Goal: Task Accomplishment & Management: Manage account settings

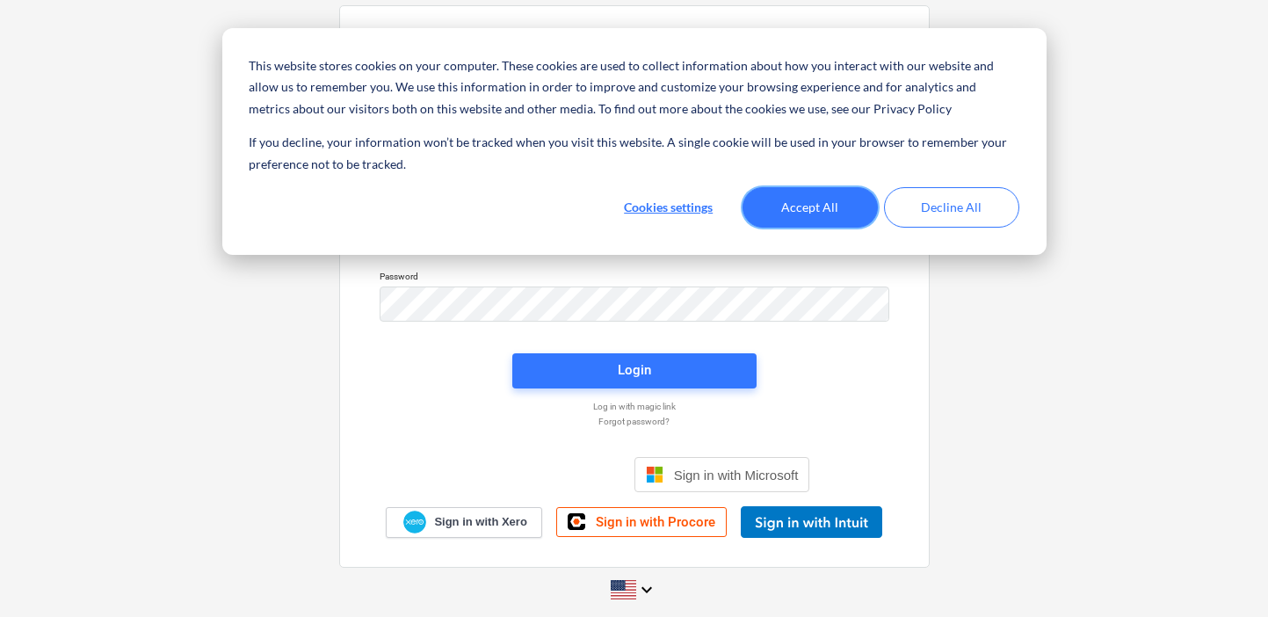
click at [817, 204] on button "Accept All" at bounding box center [810, 207] width 135 height 40
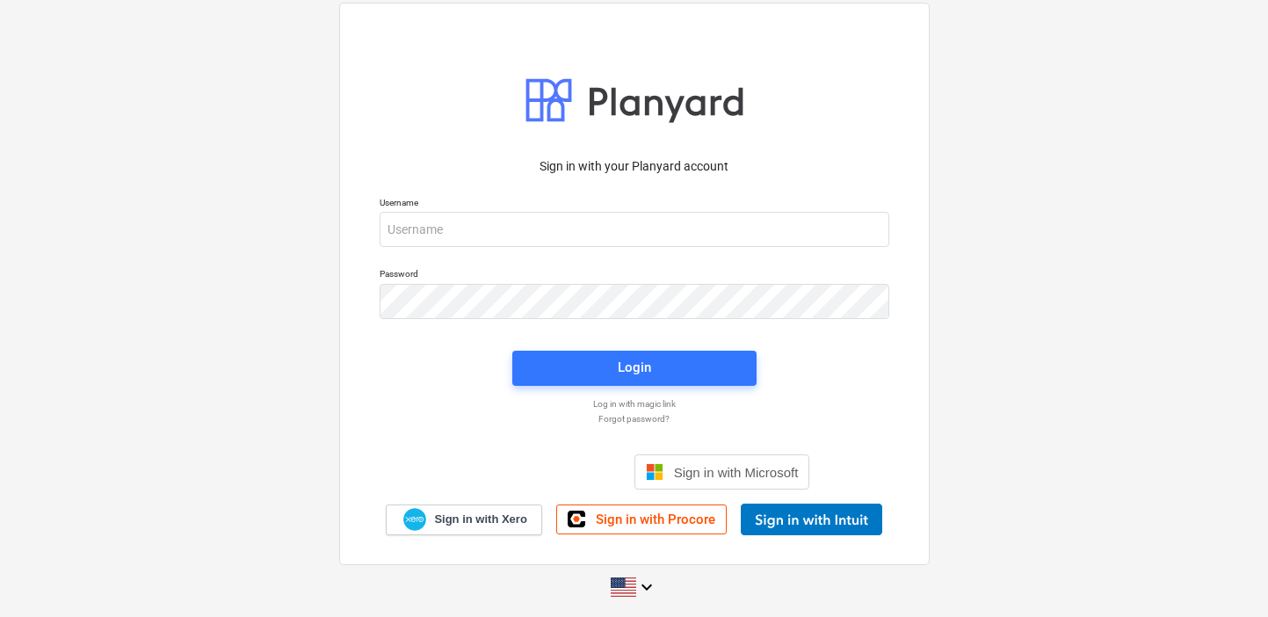
scroll to position [4, 0]
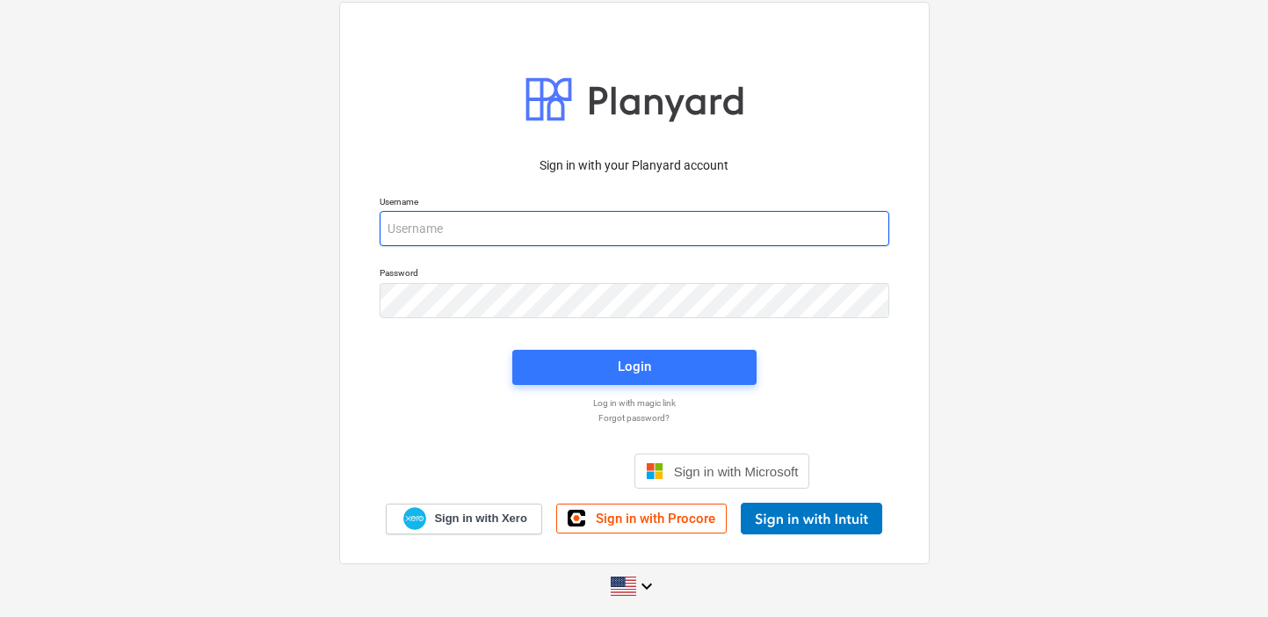
click at [583, 223] on input "email" at bounding box center [635, 228] width 510 height 35
click at [0, 614] on com-1password-button at bounding box center [0, 614] width 0 height 0
click at [466, 235] on input "email" at bounding box center [635, 228] width 510 height 35
click at [460, 219] on input "email" at bounding box center [635, 228] width 510 height 35
type input "[EMAIL_ADDRESS][DOMAIN_NAME]"
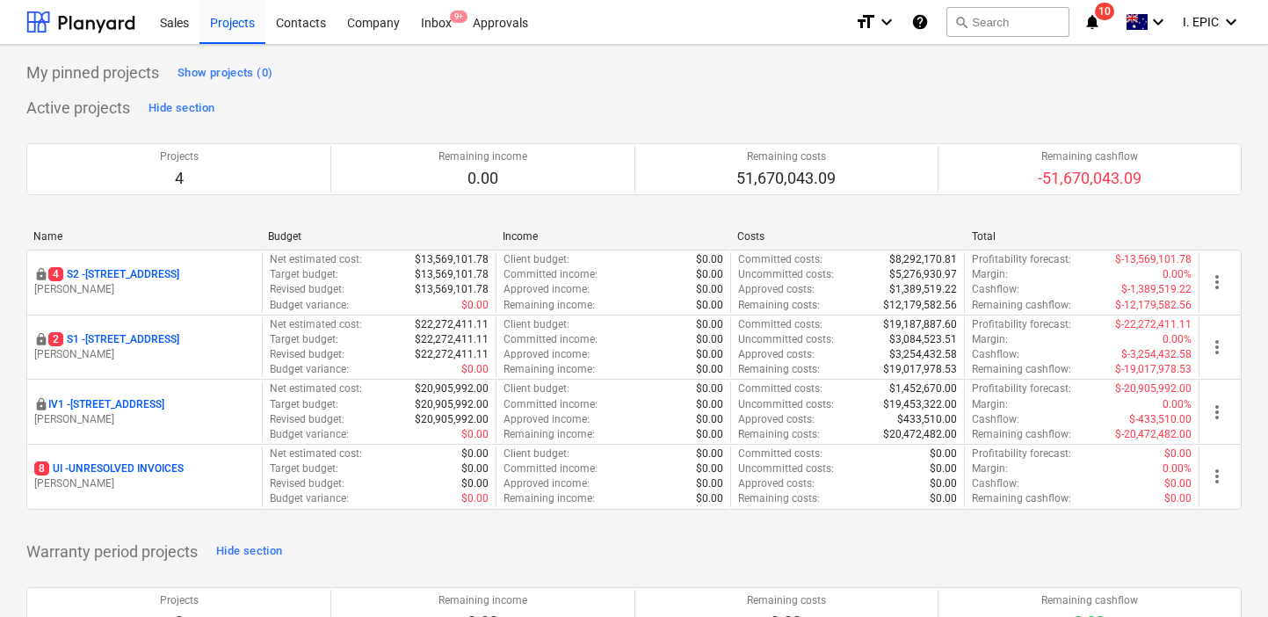
click at [1097, 21] on icon "notifications" at bounding box center [1093, 21] width 18 height 21
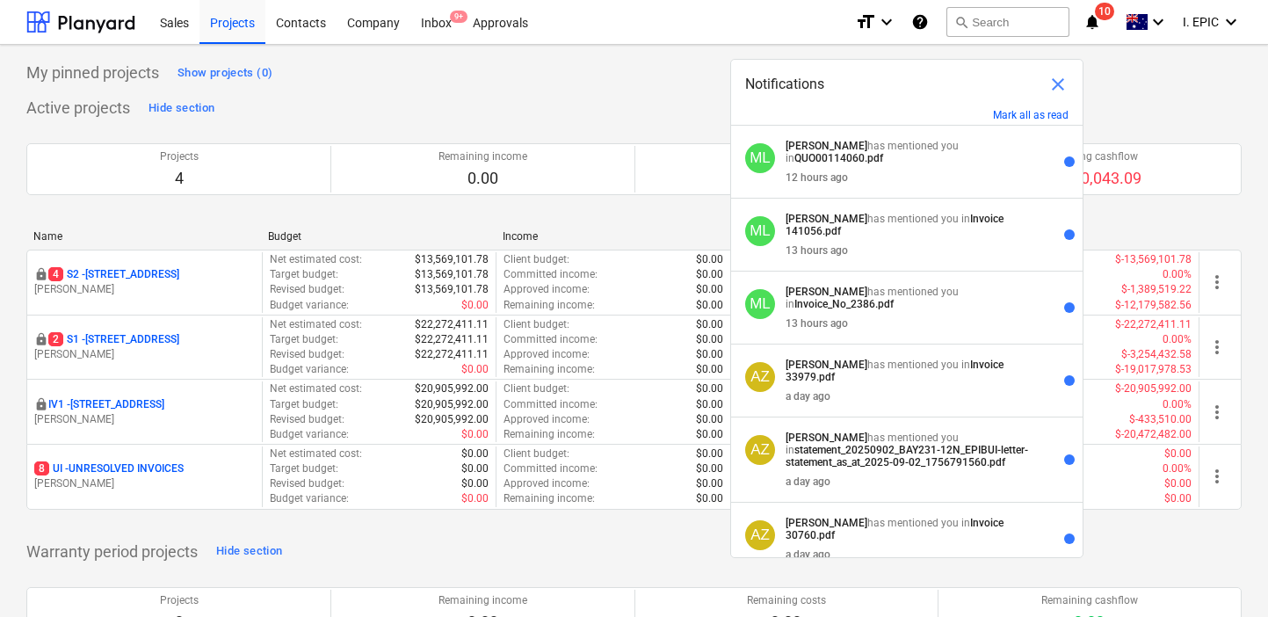
click at [1059, 87] on span "close" at bounding box center [1058, 84] width 21 height 21
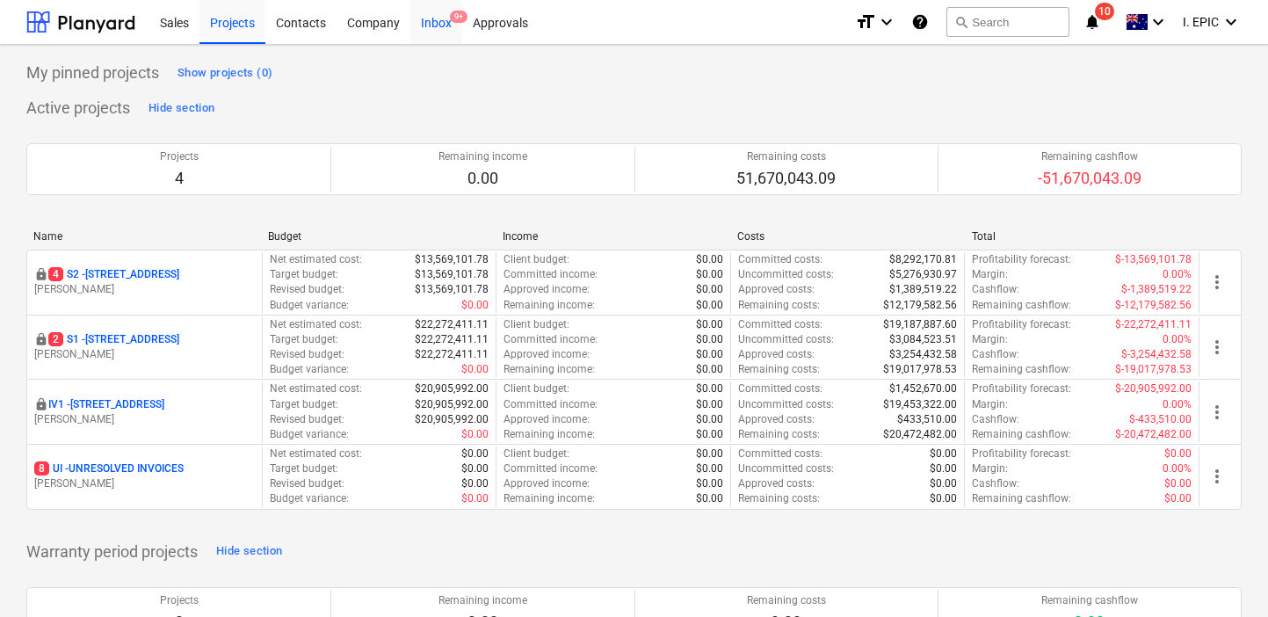
click at [431, 33] on div "Inbox 9+" at bounding box center [436, 21] width 52 height 45
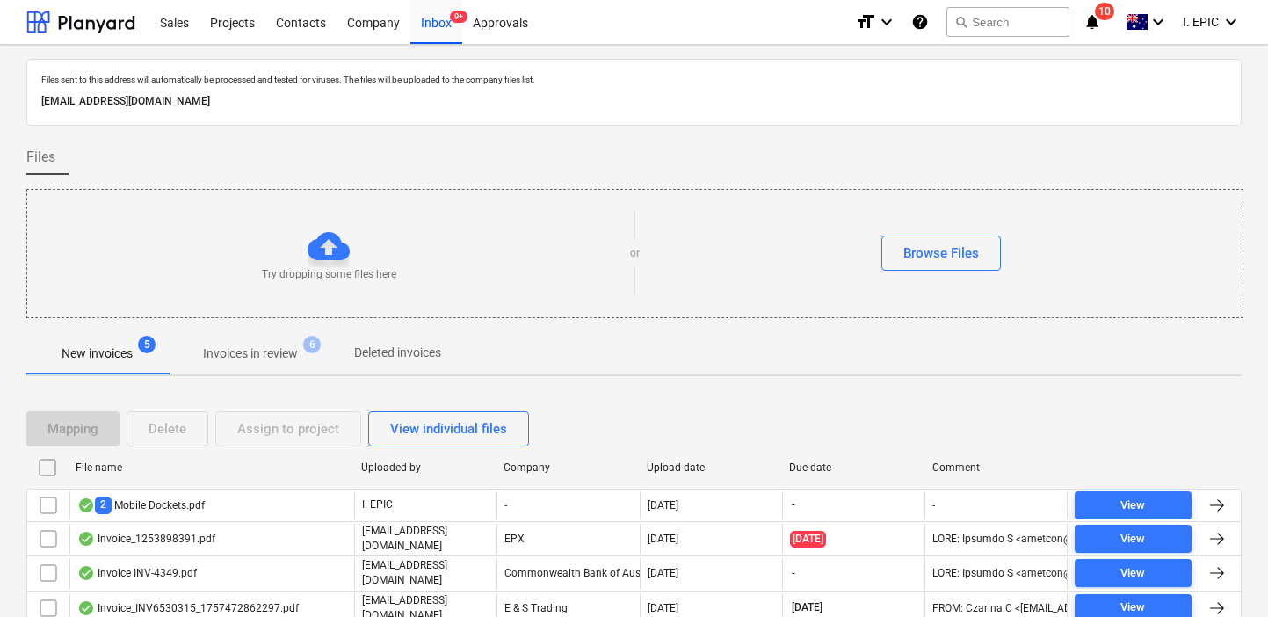
scroll to position [66, 0]
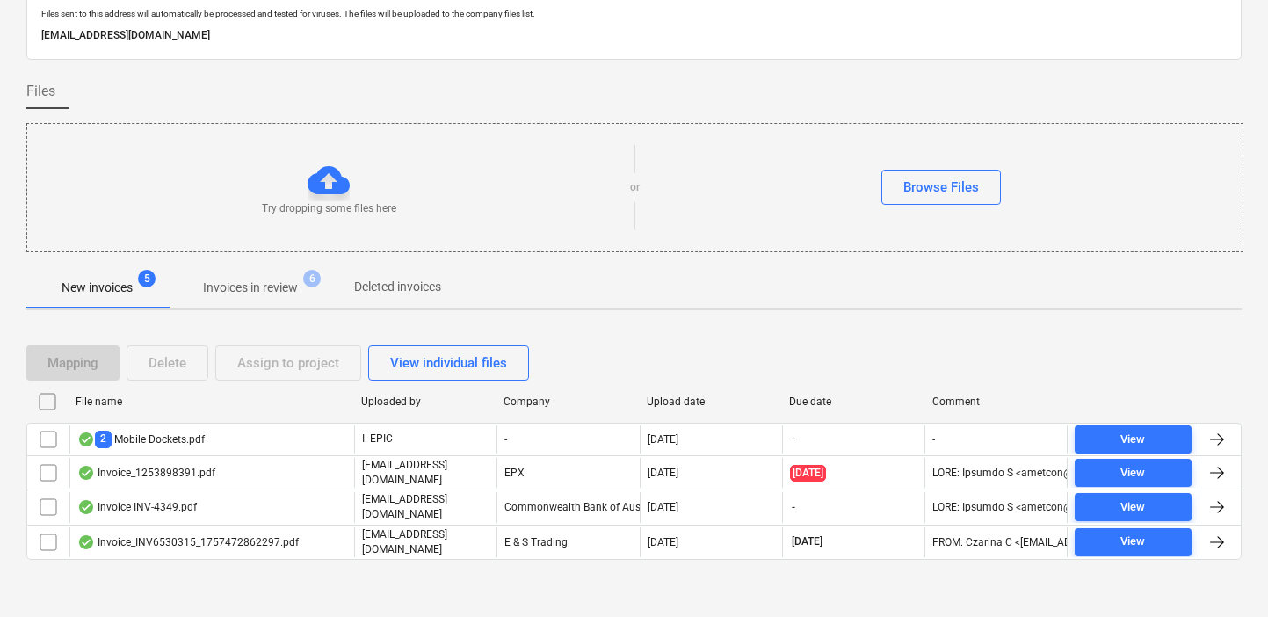
click at [284, 298] on span "Invoices in review 6" at bounding box center [250, 288] width 165 height 32
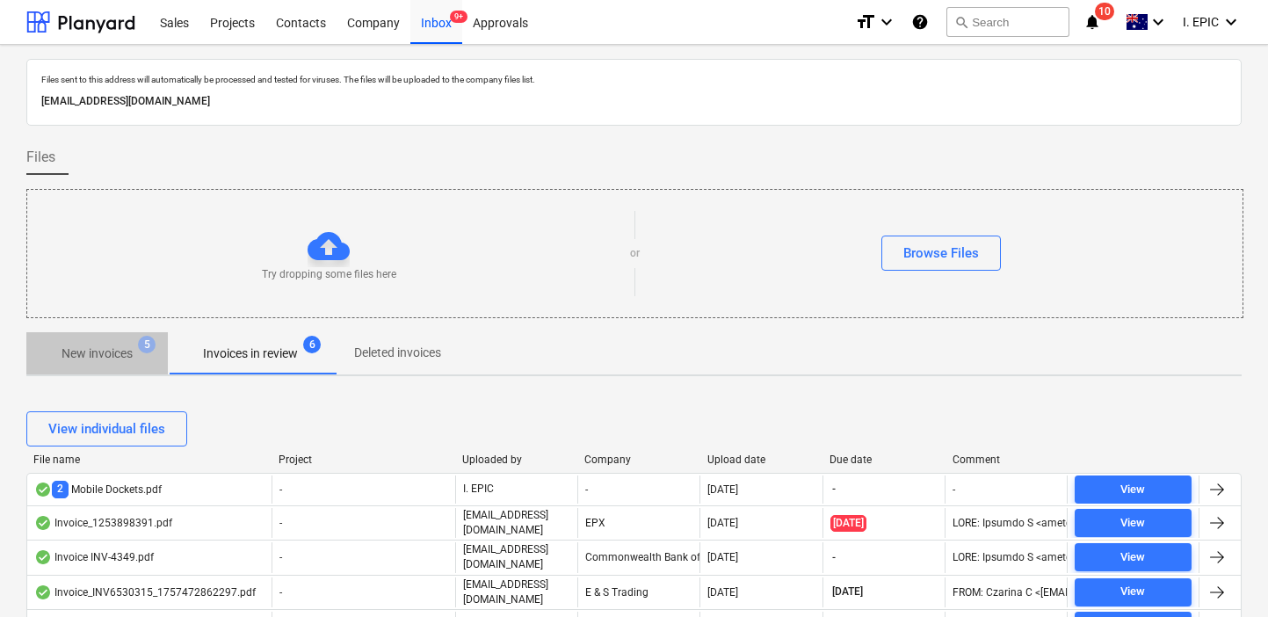
click at [117, 358] on p "New invoices" at bounding box center [97, 354] width 71 height 18
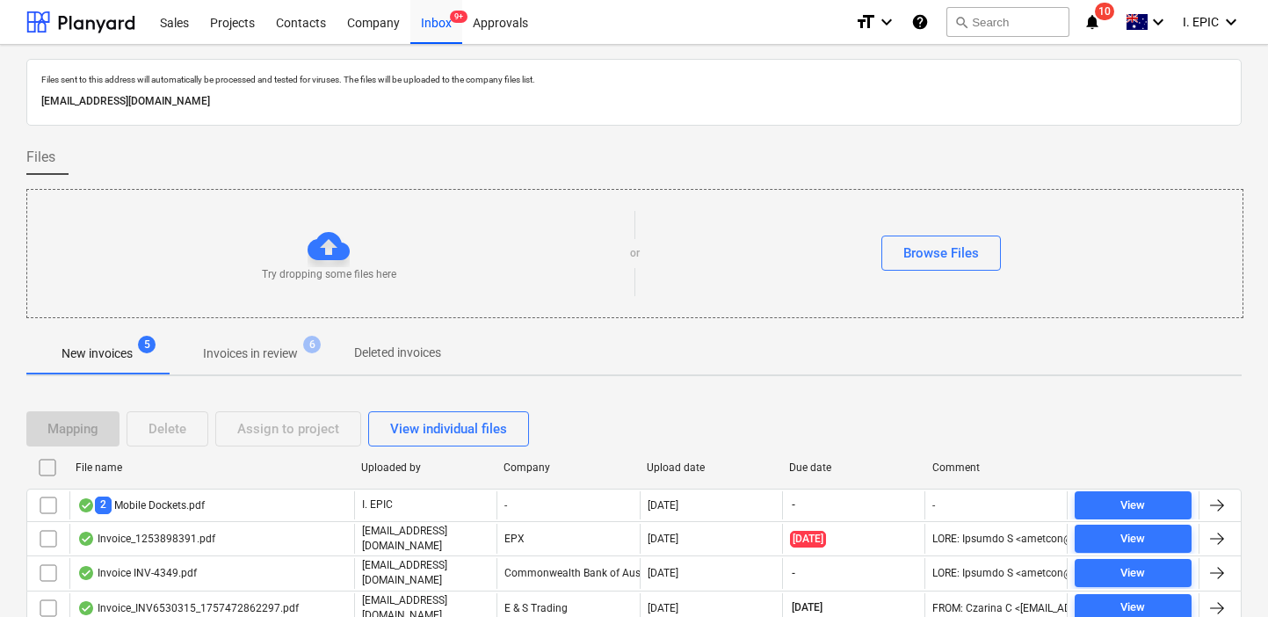
click at [1097, 15] on span "10" at bounding box center [1104, 12] width 19 height 18
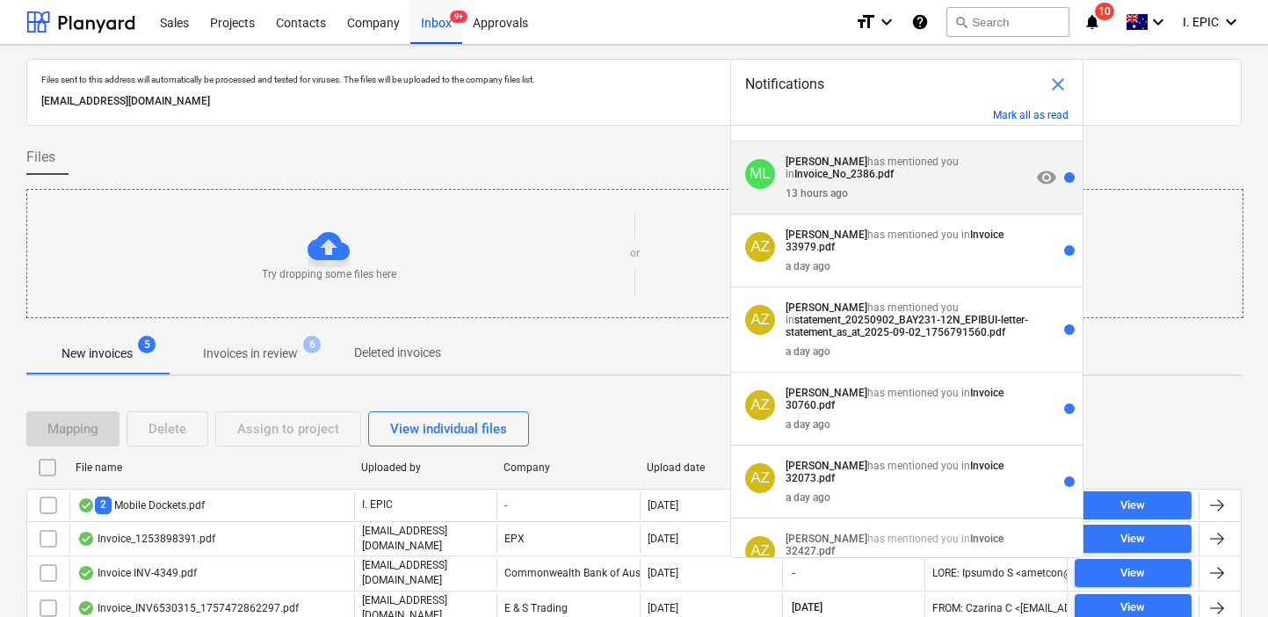
scroll to position [133, 0]
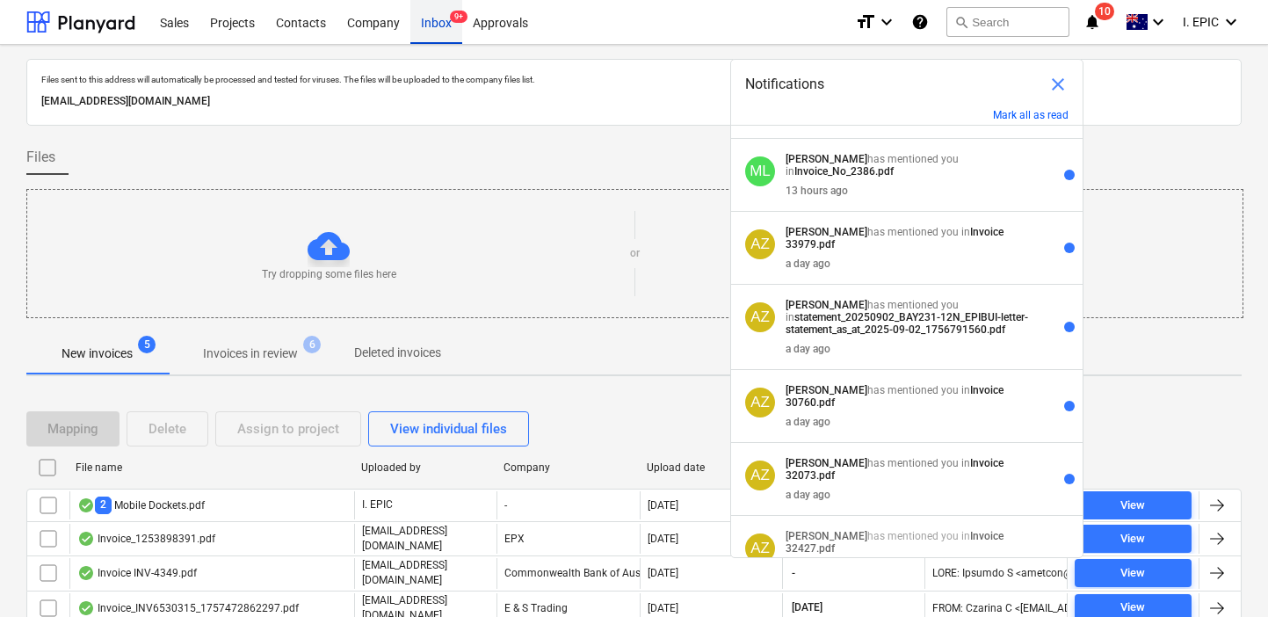
click at [422, 19] on div "Inbox 9+" at bounding box center [436, 21] width 52 height 45
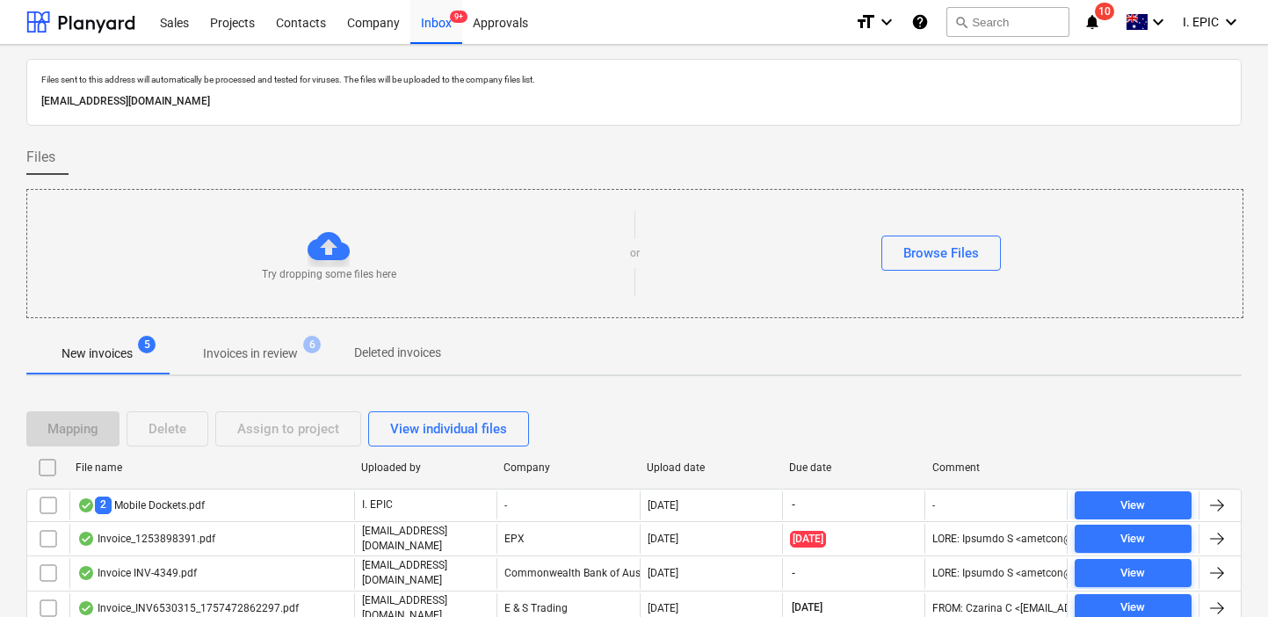
click at [1103, 25] on span "notifications 10" at bounding box center [1094, 21] width 21 height 21
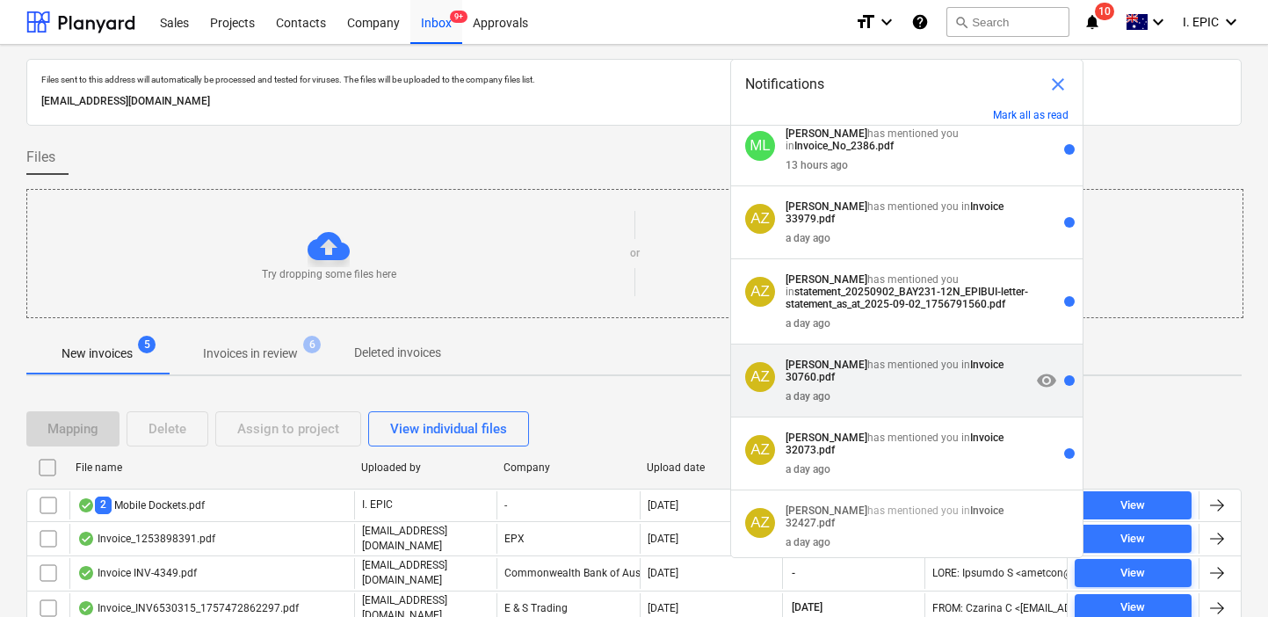
scroll to position [309, 0]
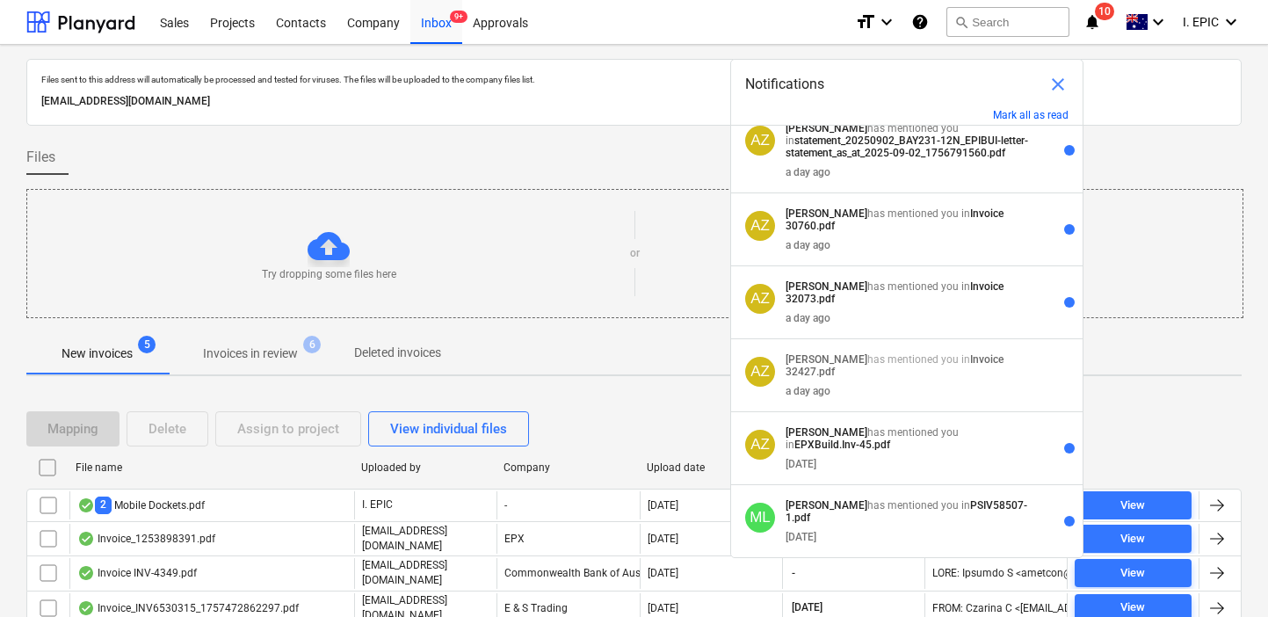
click at [1053, 91] on span "close" at bounding box center [1058, 84] width 21 height 21
